Goal: Check status: Check status

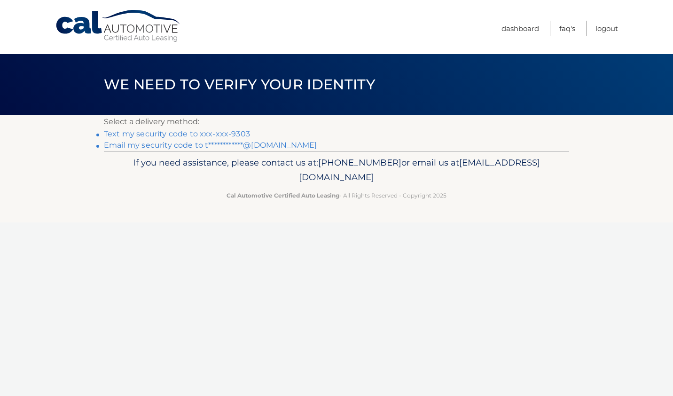
click at [237, 132] on link "Text my security code to xxx-xxx-9303" at bounding box center [177, 133] width 146 height 9
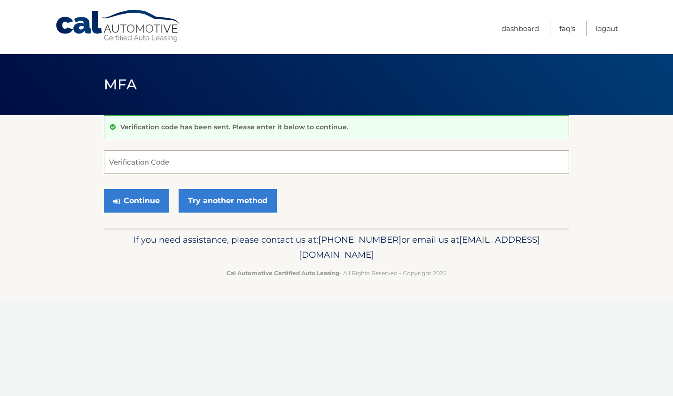
click at [189, 172] on input "Verification Code" at bounding box center [336, 161] width 465 height 23
type input "038497"
click at [104, 189] on button "Continue" at bounding box center [136, 200] width 65 height 23
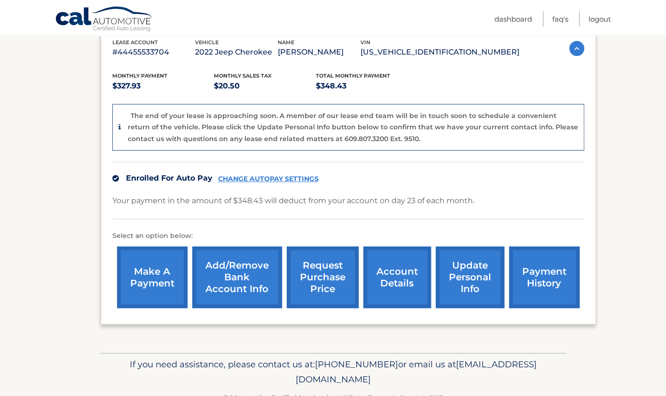
scroll to position [195, 0]
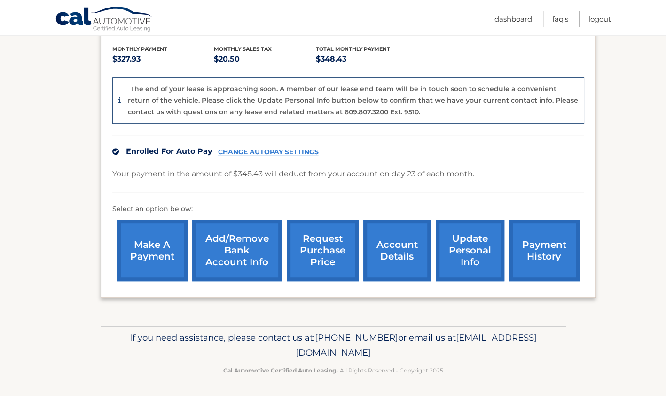
click at [378, 243] on link "account details" at bounding box center [397, 250] width 68 height 62
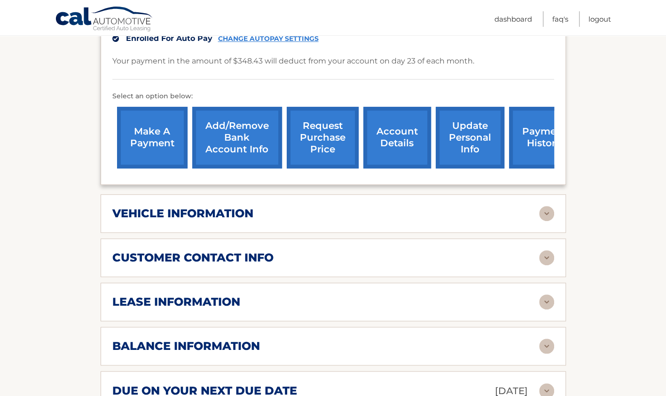
scroll to position [276, 0]
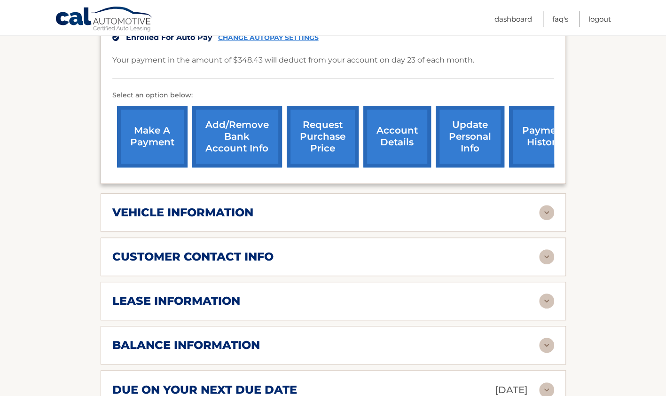
click at [490, 205] on div "vehicle information" at bounding box center [325, 212] width 427 height 14
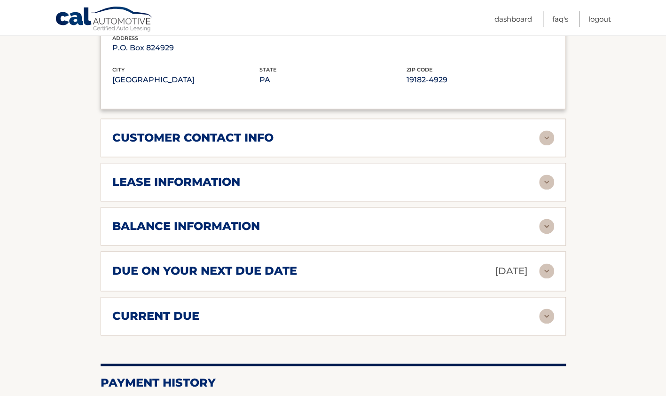
scroll to position [626, 0]
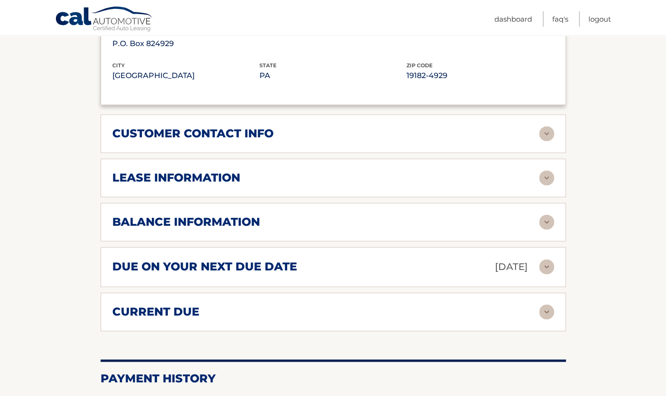
click at [482, 176] on div "lease information Contract Start Date Sep 23, 2022 Term 39 Maturity Date Dec 23…" at bounding box center [333, 177] width 465 height 39
click at [479, 171] on div "lease information" at bounding box center [325, 178] width 427 height 14
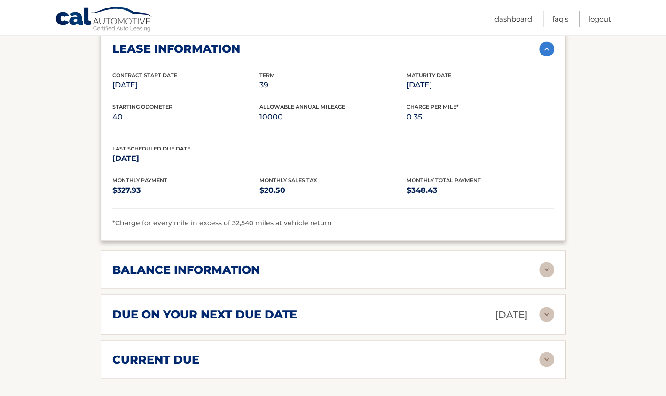
scroll to position [753, 0]
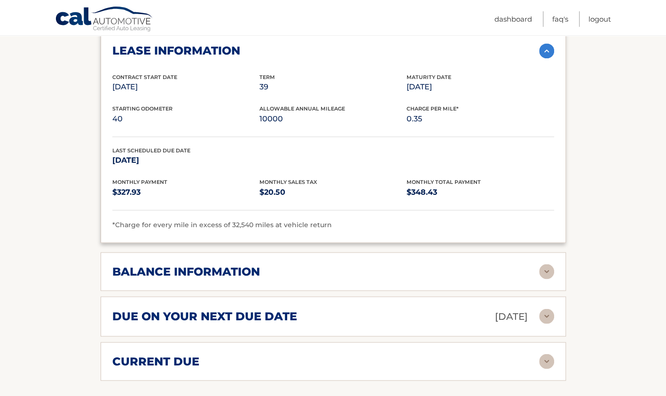
click at [377, 264] on div "balance information" at bounding box center [325, 271] width 427 height 14
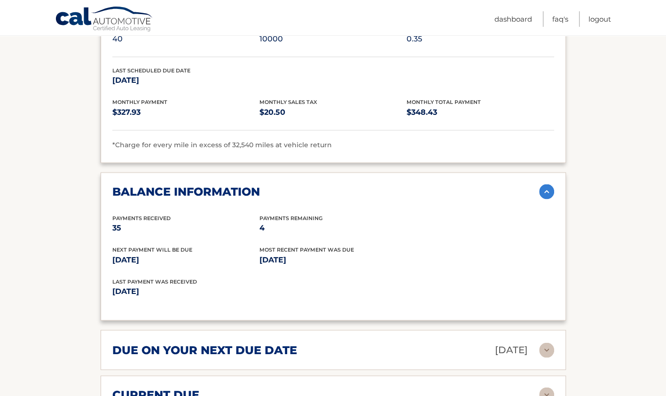
scroll to position [911, 0]
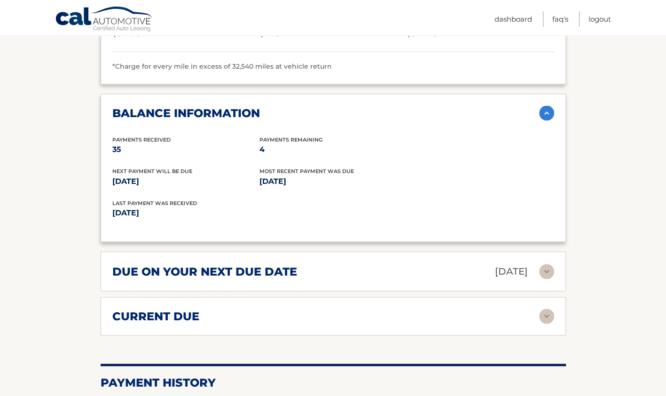
click at [385, 263] on div "due on your next due date Aug 23, 2025" at bounding box center [325, 271] width 427 height 16
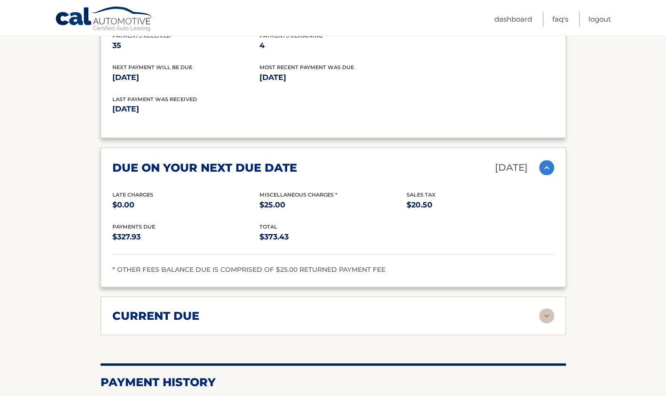
scroll to position [1016, 0]
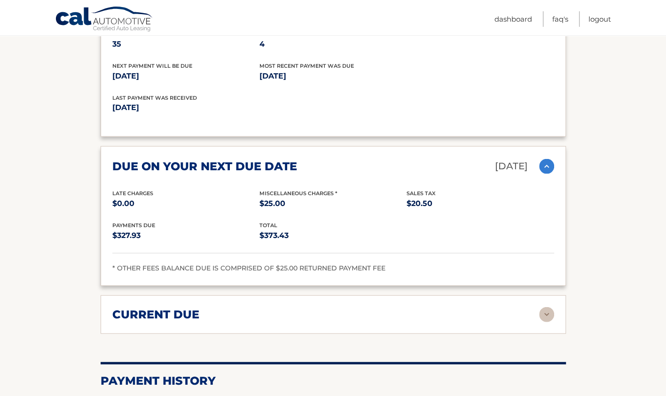
click at [365, 307] on div "current due" at bounding box center [325, 314] width 427 height 14
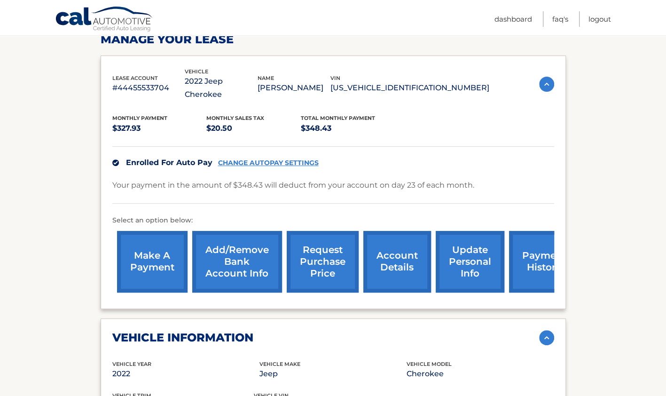
scroll to position [0, 0]
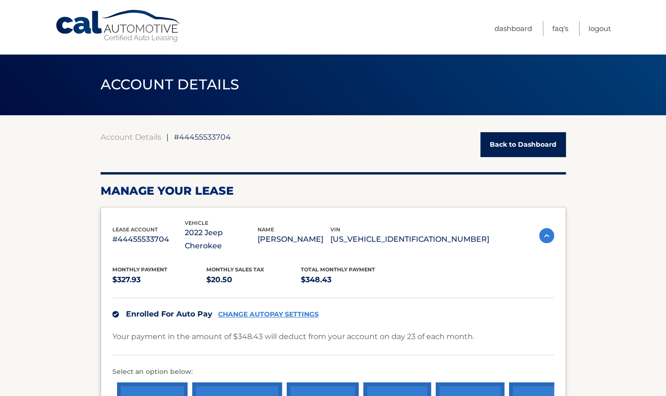
click at [506, 141] on link "Back to Dashboard" at bounding box center [523, 144] width 86 height 25
